Goal: Check status: Check status

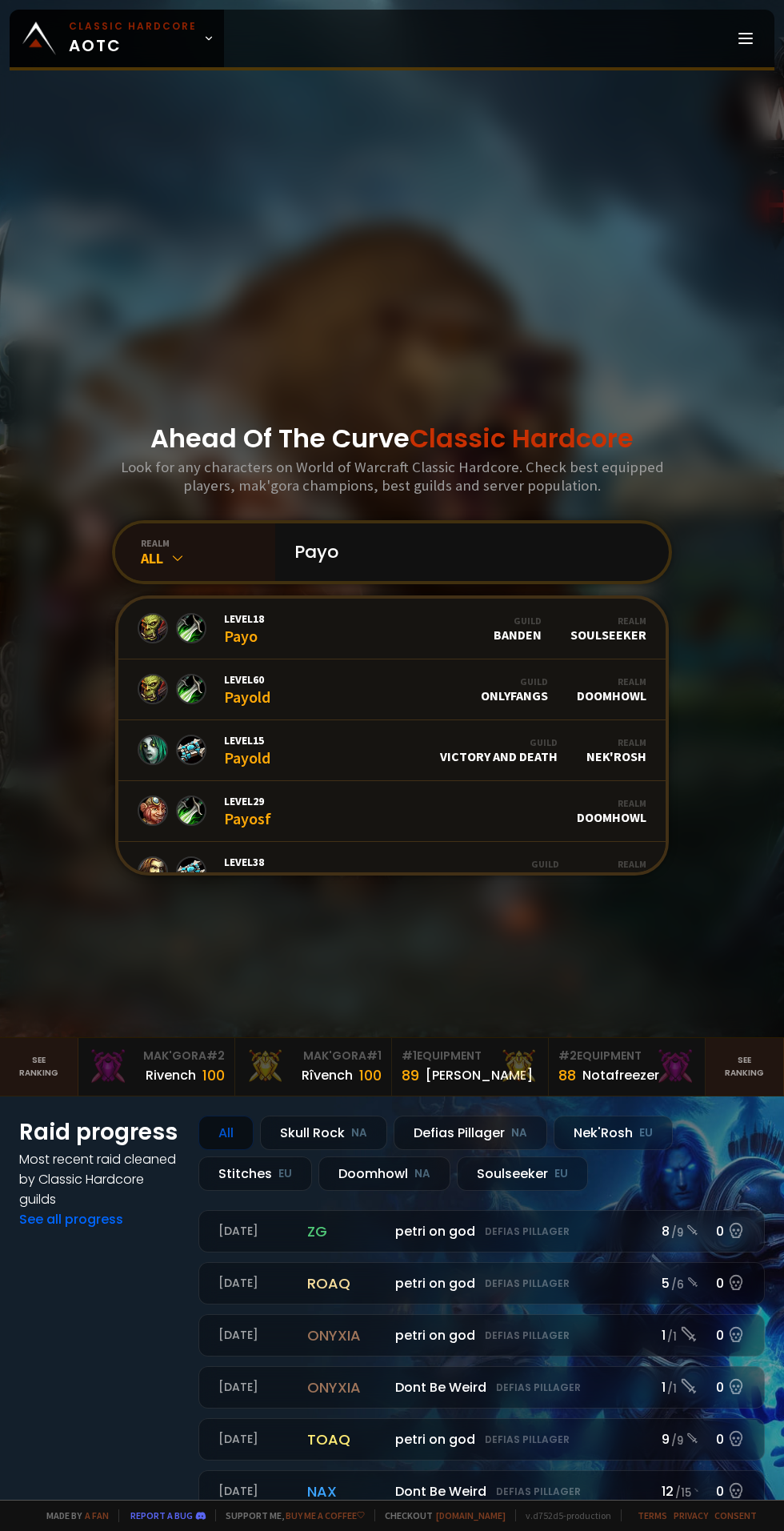
type input "Payo"
click at [541, 720] on link "Level 60 Payold Guild OnlyFangs Realm Doomhowl" at bounding box center [392, 690] width 547 height 61
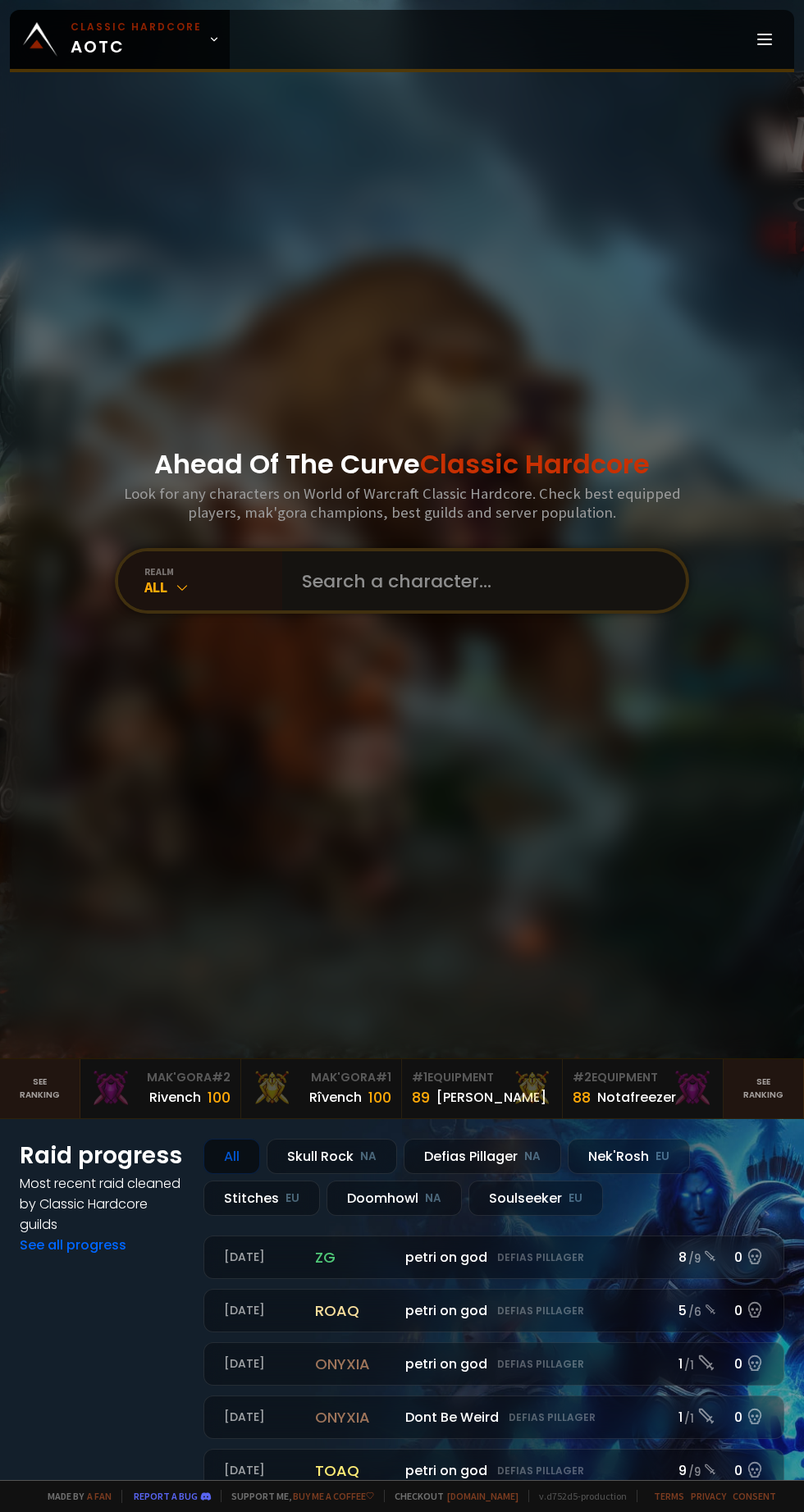
click at [384, 610] on input "text" at bounding box center [478, 581] width 374 height 59
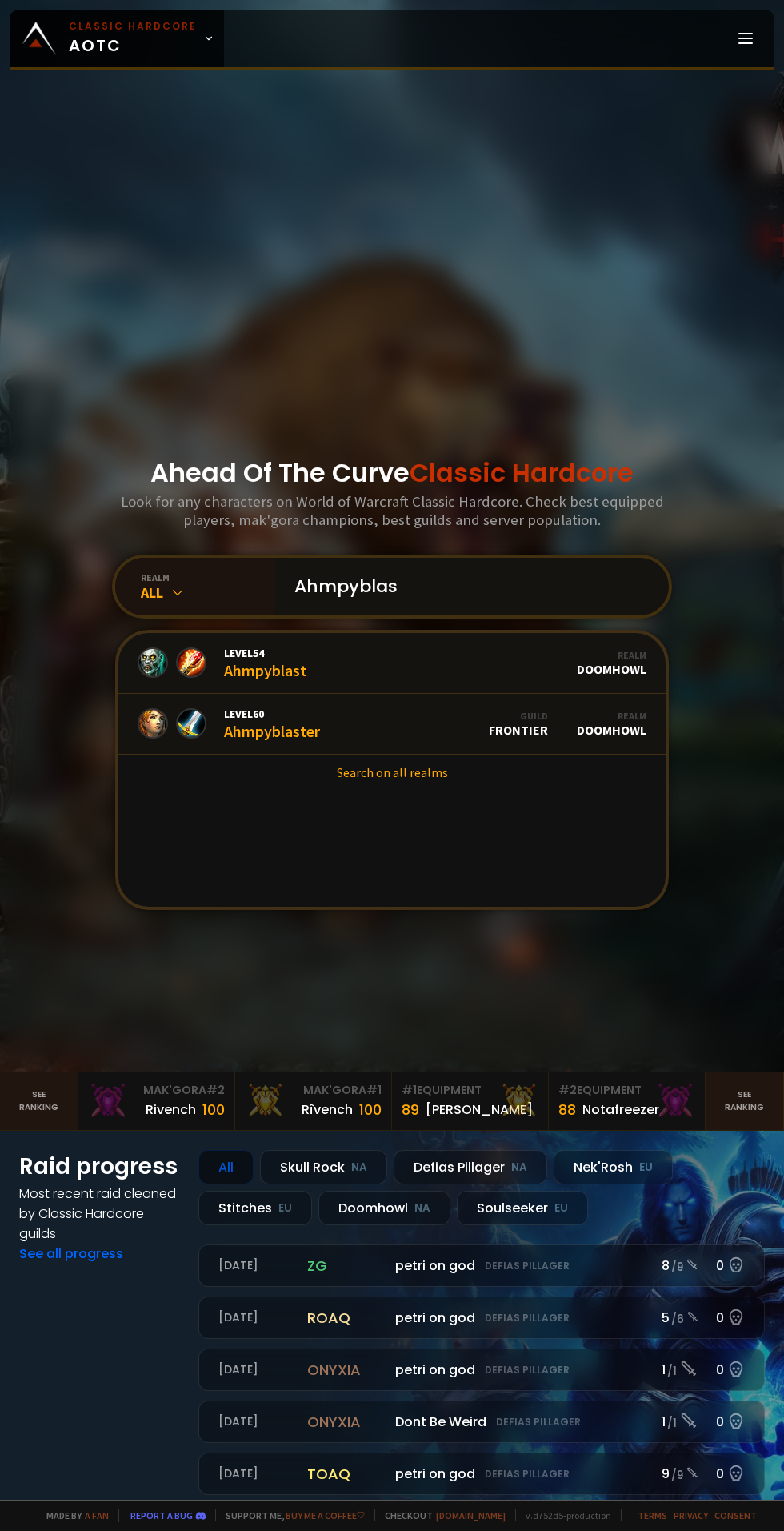
type input "Ahmpyblas"
click at [292, 741] on div "Level 60 Ahmpyblaster" at bounding box center [272, 724] width 96 height 34
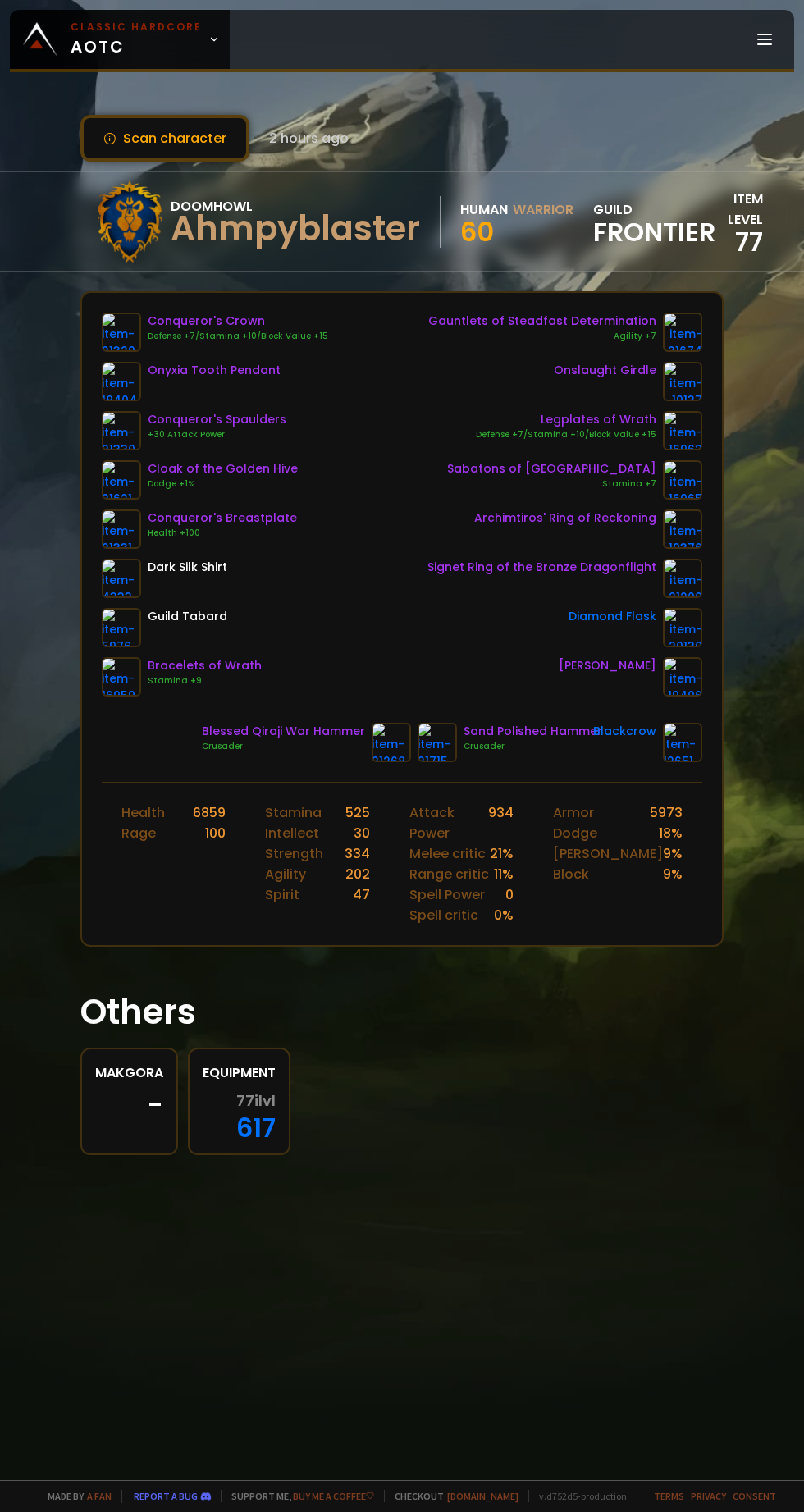
click at [576, 388] on div "Onslaught Girdle" at bounding box center [605, 381] width 102 height 40
